Goal: Transaction & Acquisition: Purchase product/service

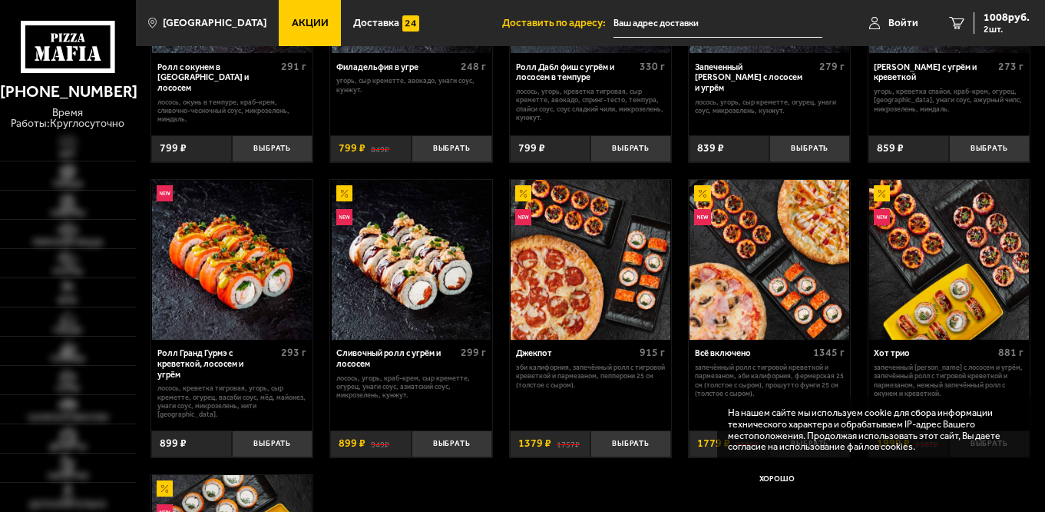
scroll to position [512, 0]
type input "[STREET_ADDRESS]"
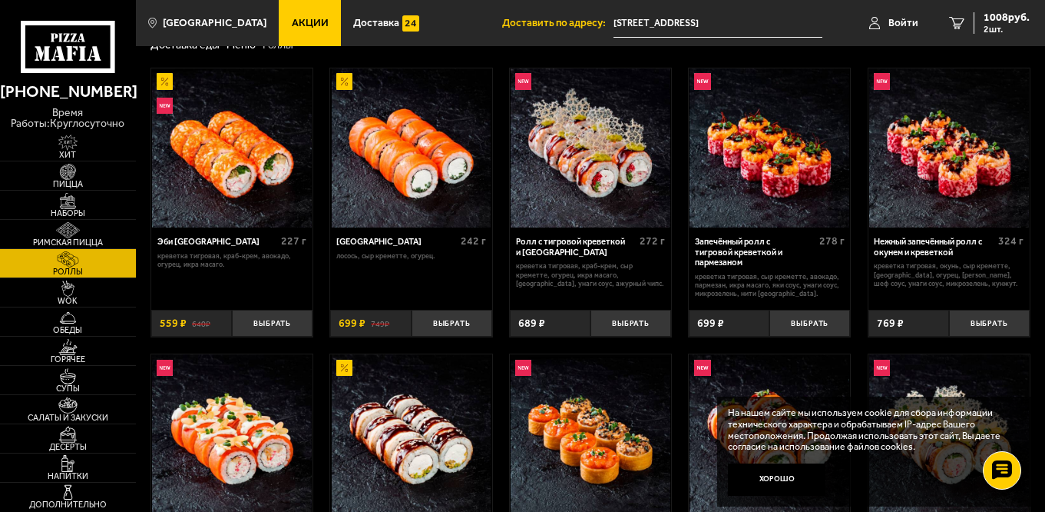
scroll to position [0, 0]
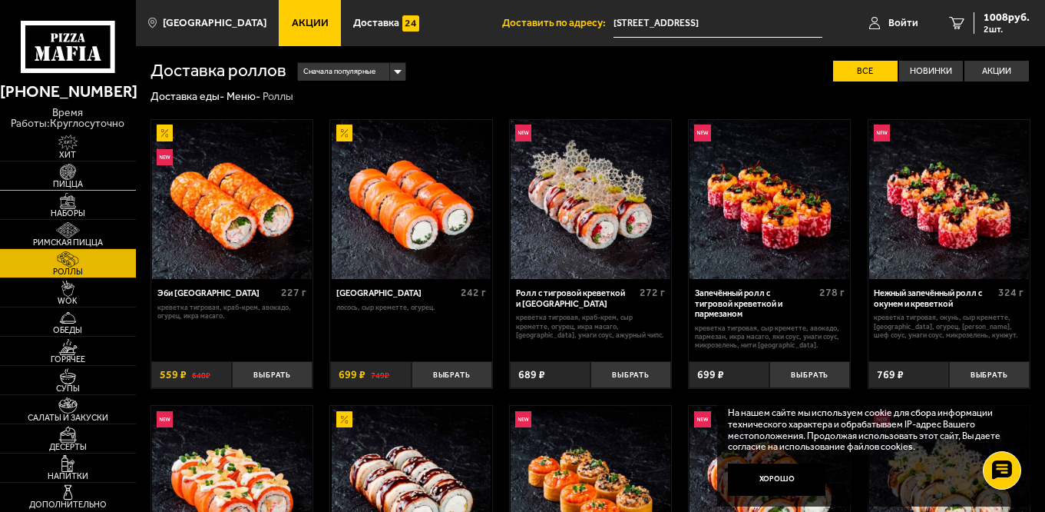
click at [62, 175] on img at bounding box center [67, 172] width 41 height 16
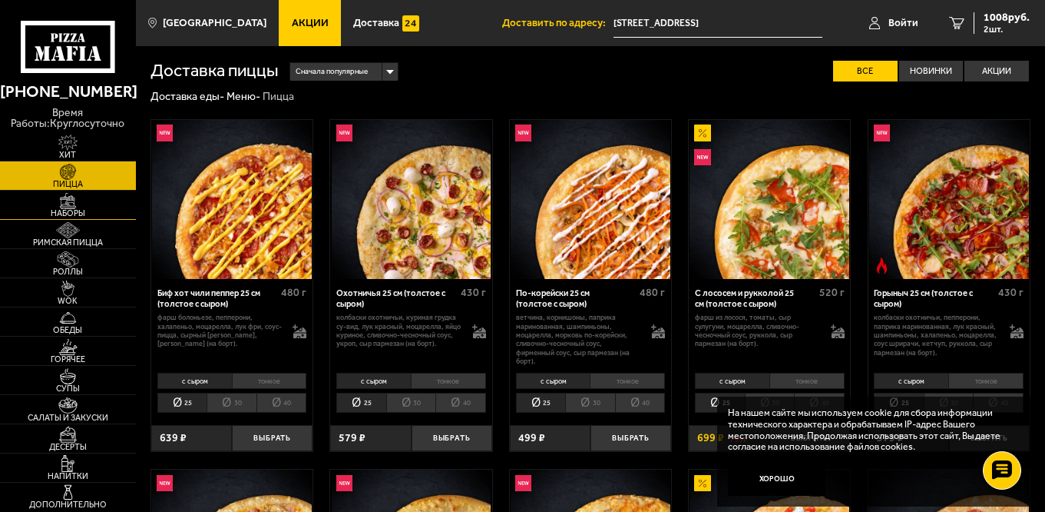
click at [62, 219] on link "Наборы" at bounding box center [68, 205] width 136 height 28
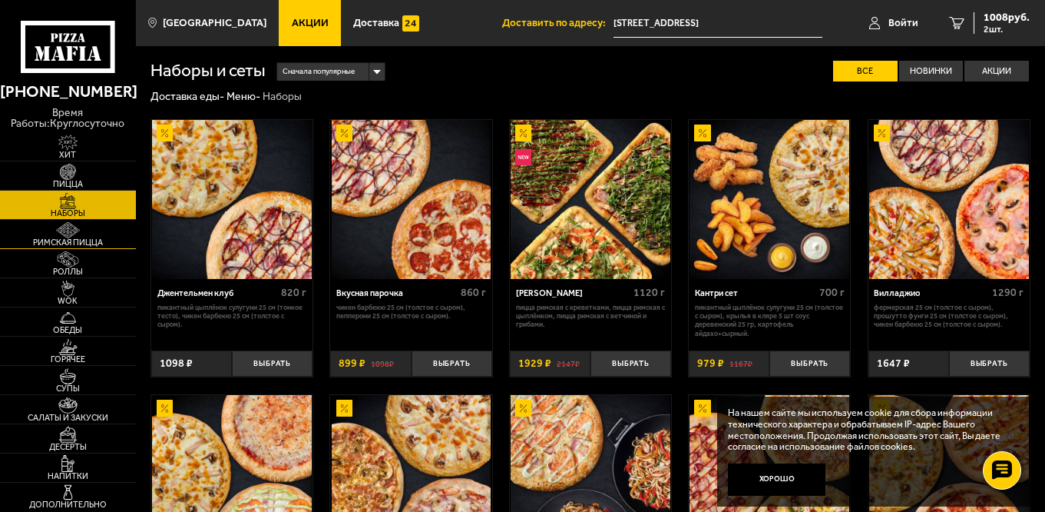
click at [91, 230] on link "Римская пицца" at bounding box center [68, 234] width 136 height 28
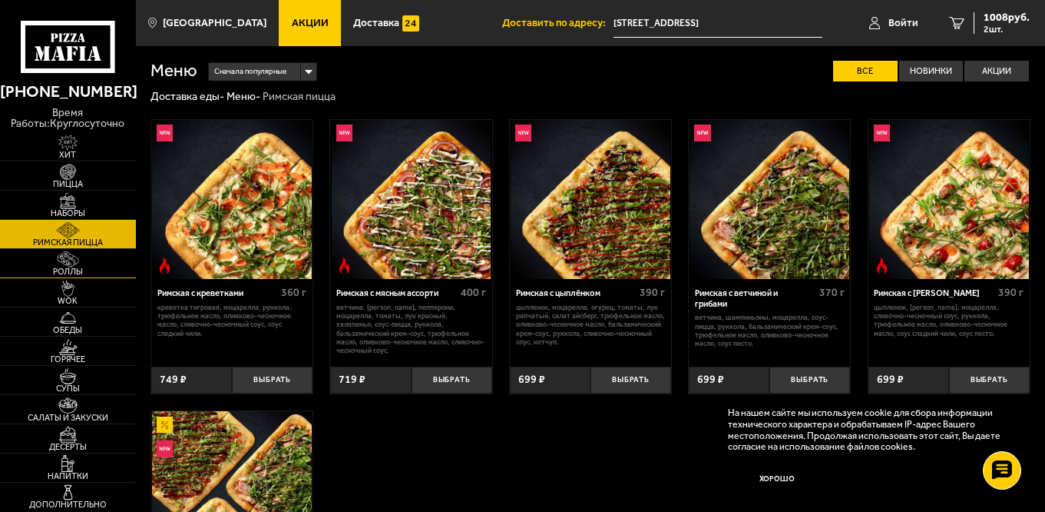
click at [73, 259] on img at bounding box center [67, 259] width 41 height 16
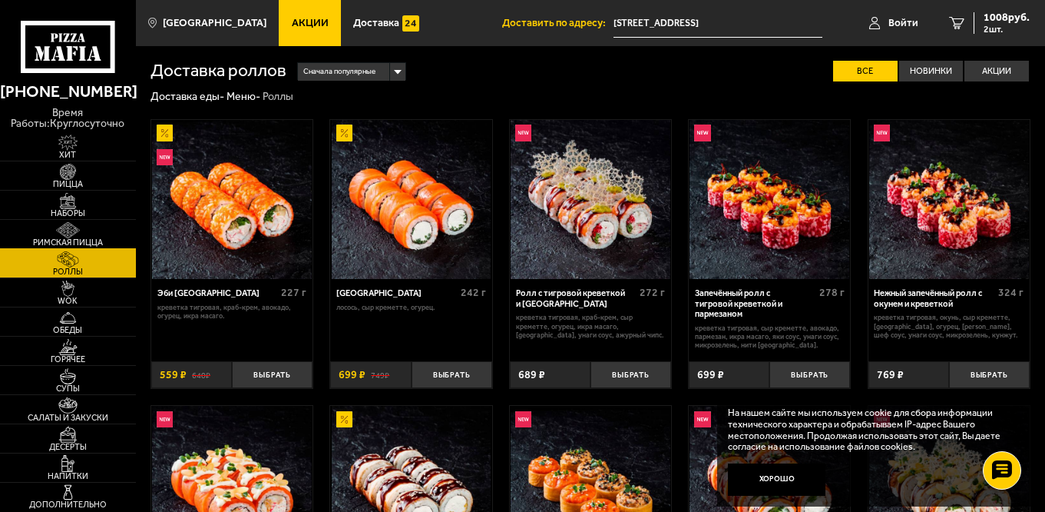
click at [73, 230] on img at bounding box center [67, 230] width 41 height 16
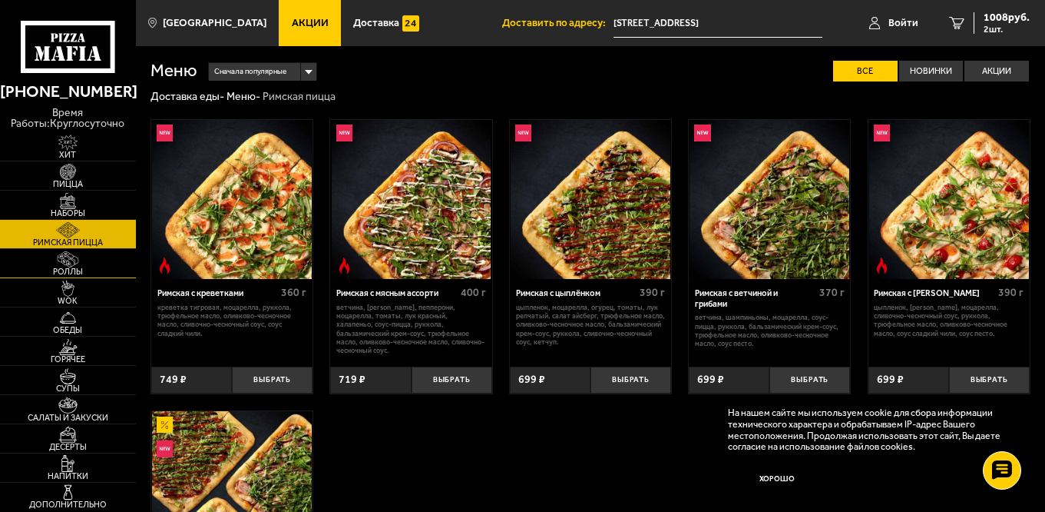
click at [73, 264] on img at bounding box center [67, 259] width 41 height 16
